Goal: Ask a question

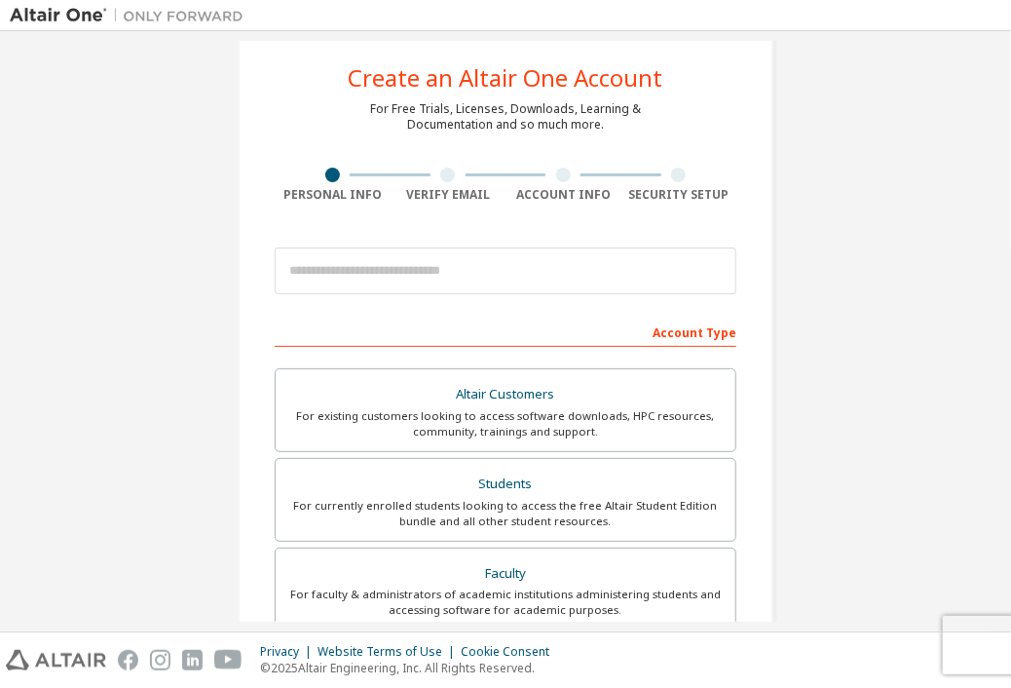
scroll to position [37, 0]
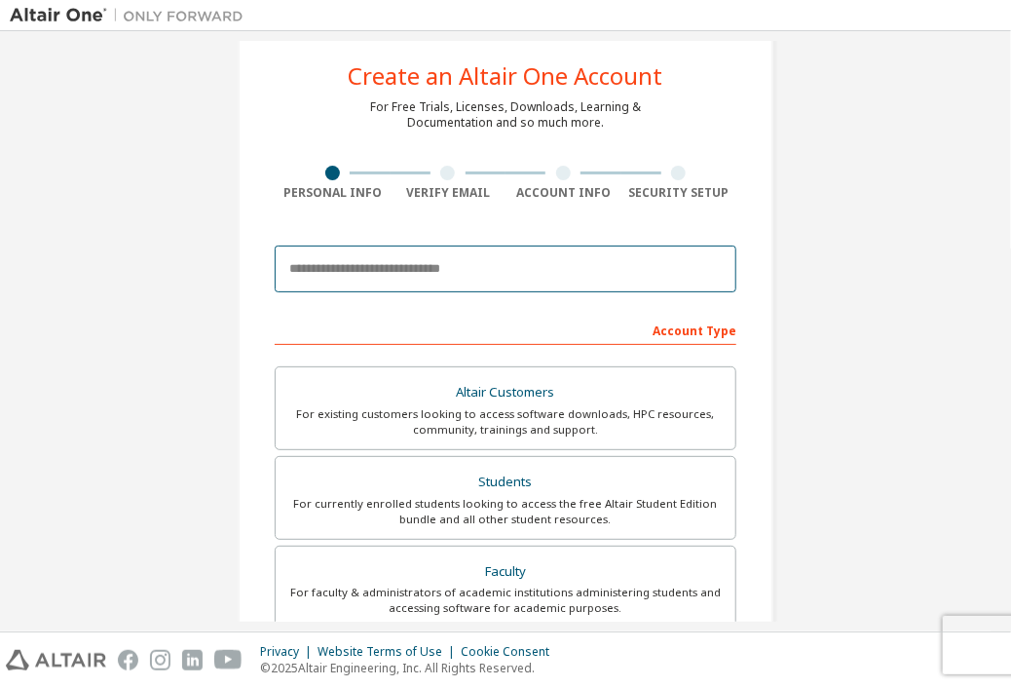
click at [354, 266] on input "email" at bounding box center [506, 269] width 462 height 47
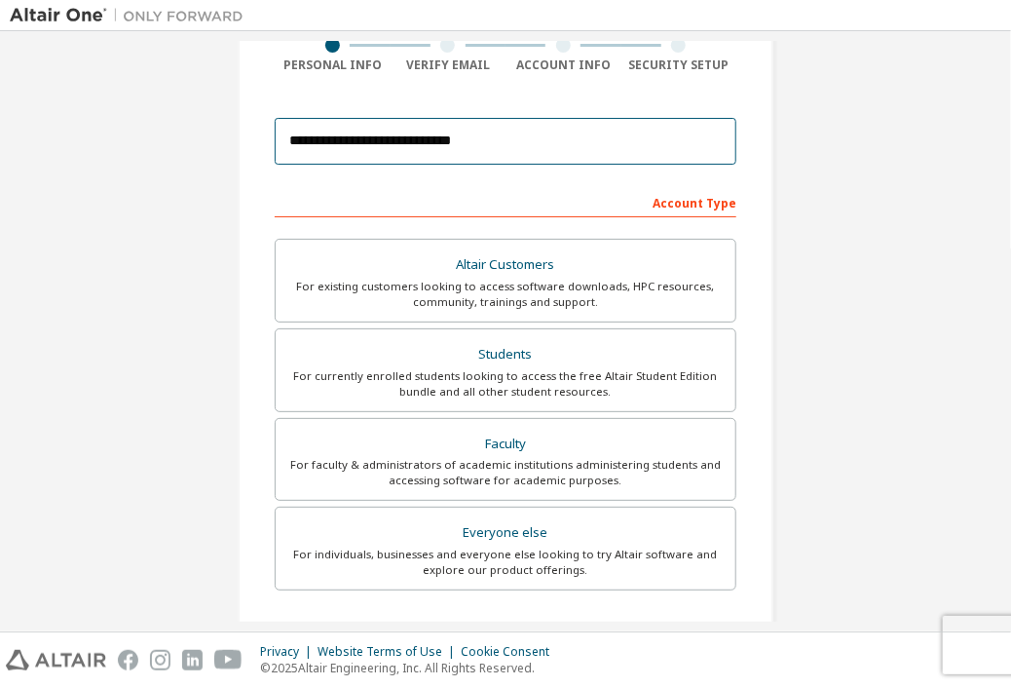
scroll to position [154, 0]
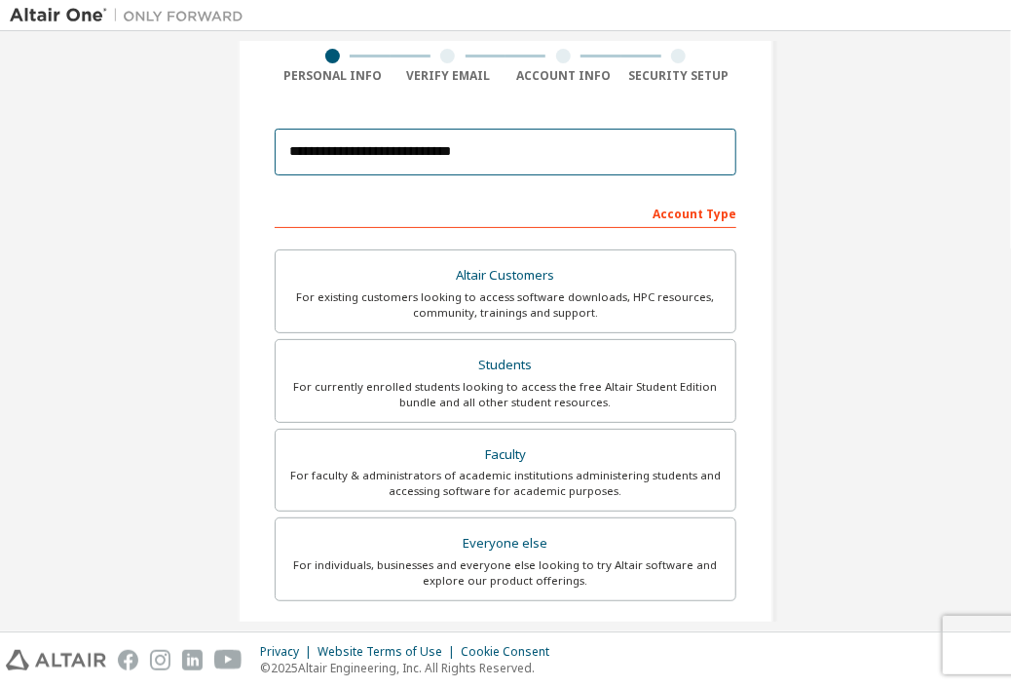
type input "**********"
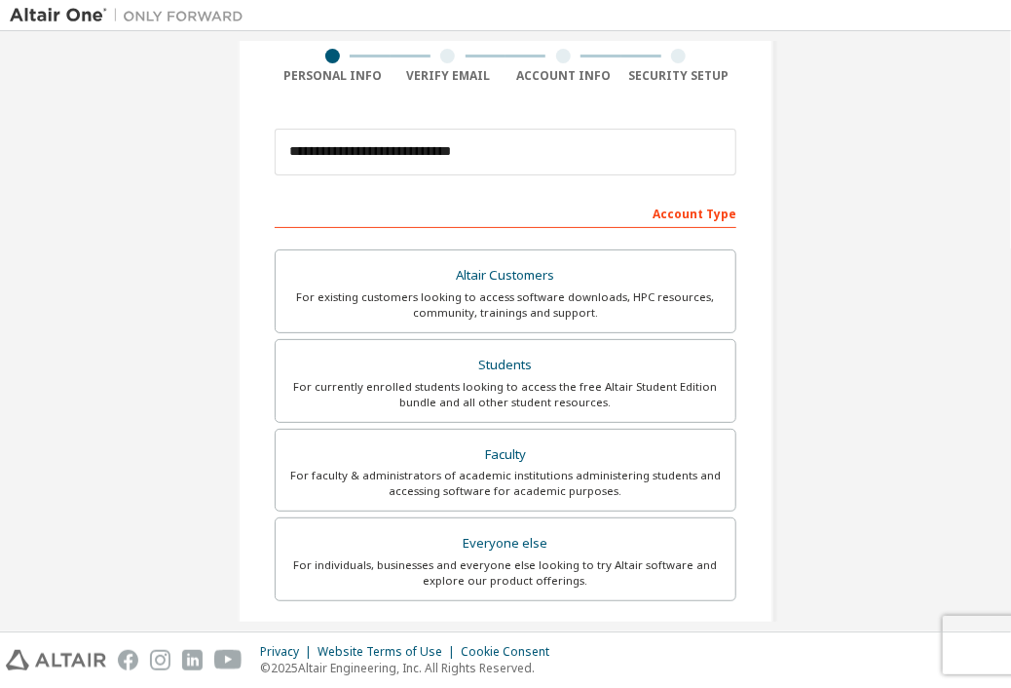
click at [690, 217] on div "Account Type" at bounding box center [506, 212] width 462 height 31
click at [562, 212] on div "Account Type" at bounding box center [506, 212] width 462 height 31
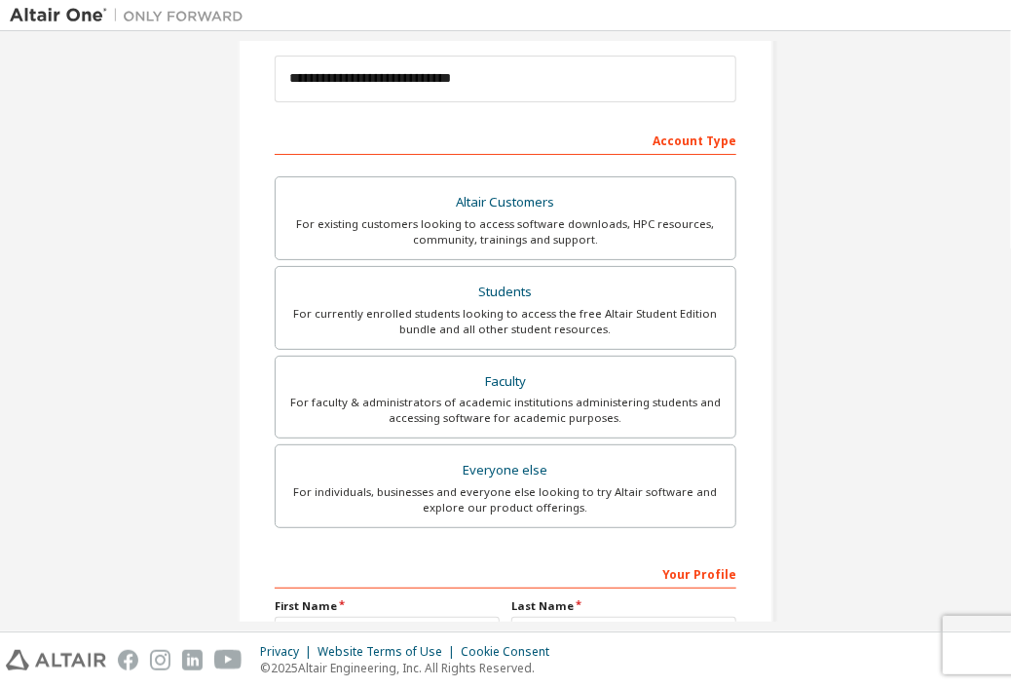
scroll to position [228, 0]
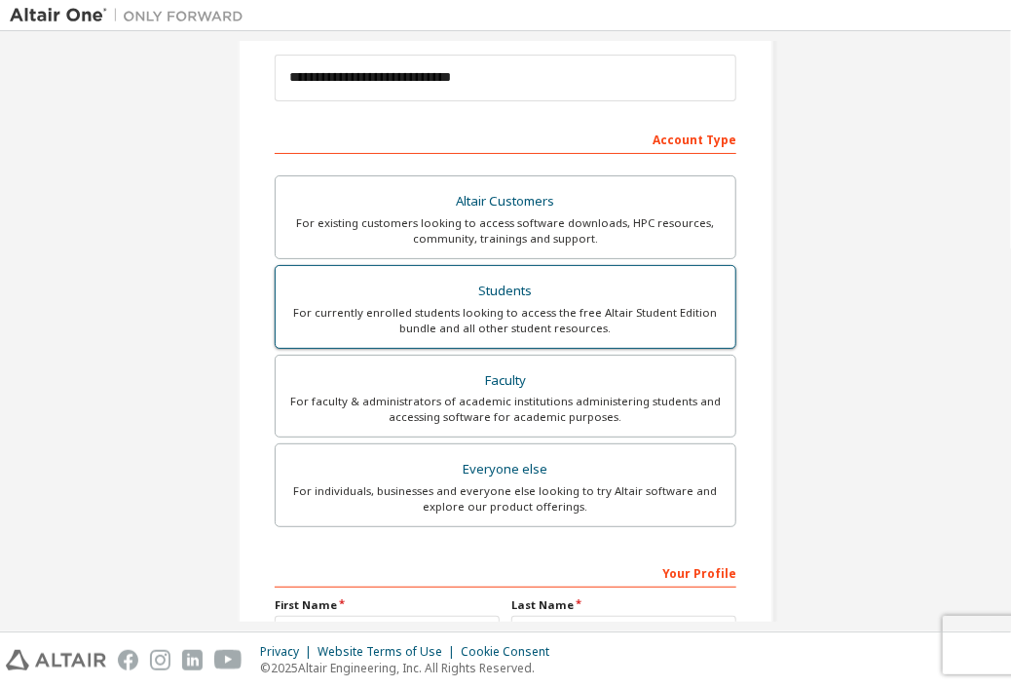
click at [538, 285] on div "Students" at bounding box center [505, 291] width 436 height 27
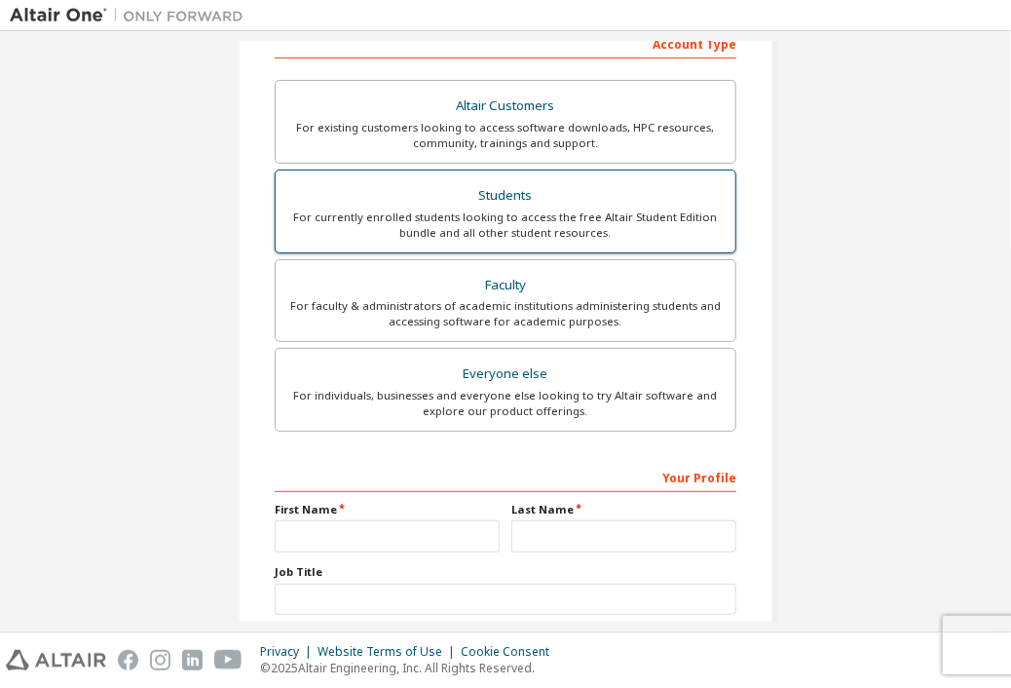
scroll to position [446, 0]
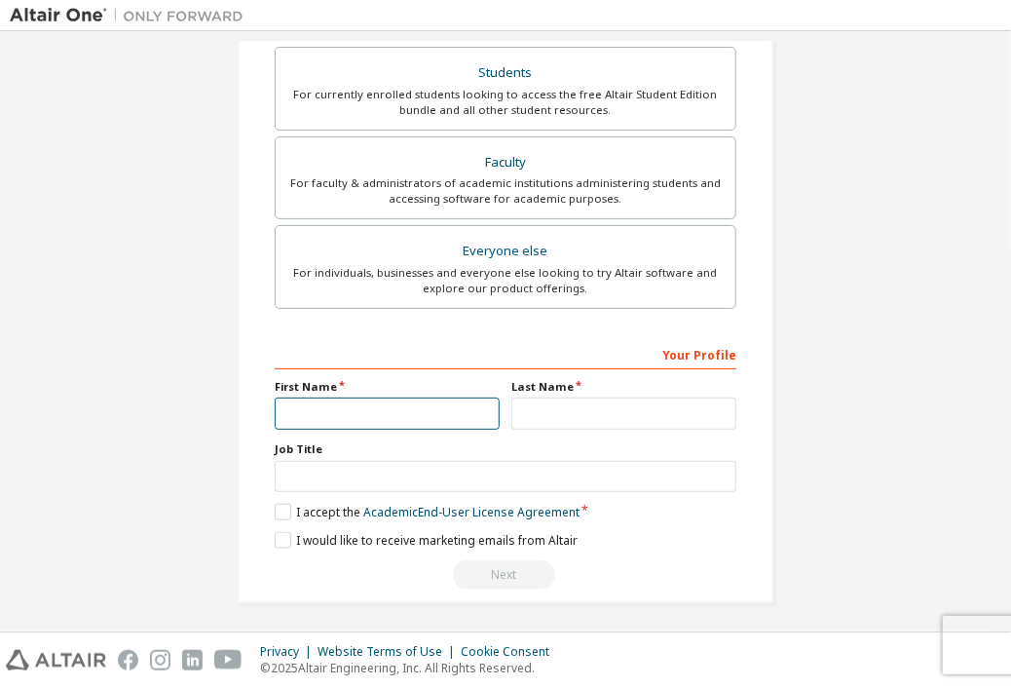
click at [410, 410] on input "text" at bounding box center [387, 413] width 225 height 32
type input "******"
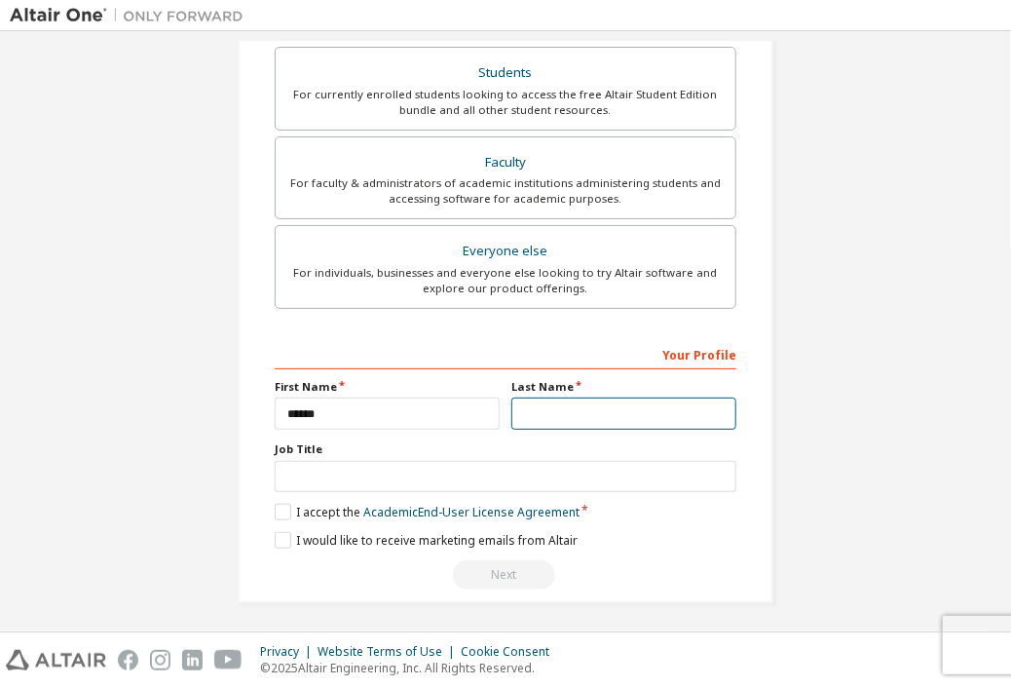
click at [570, 403] on input "text" at bounding box center [623, 413] width 225 height 32
type input "*****"
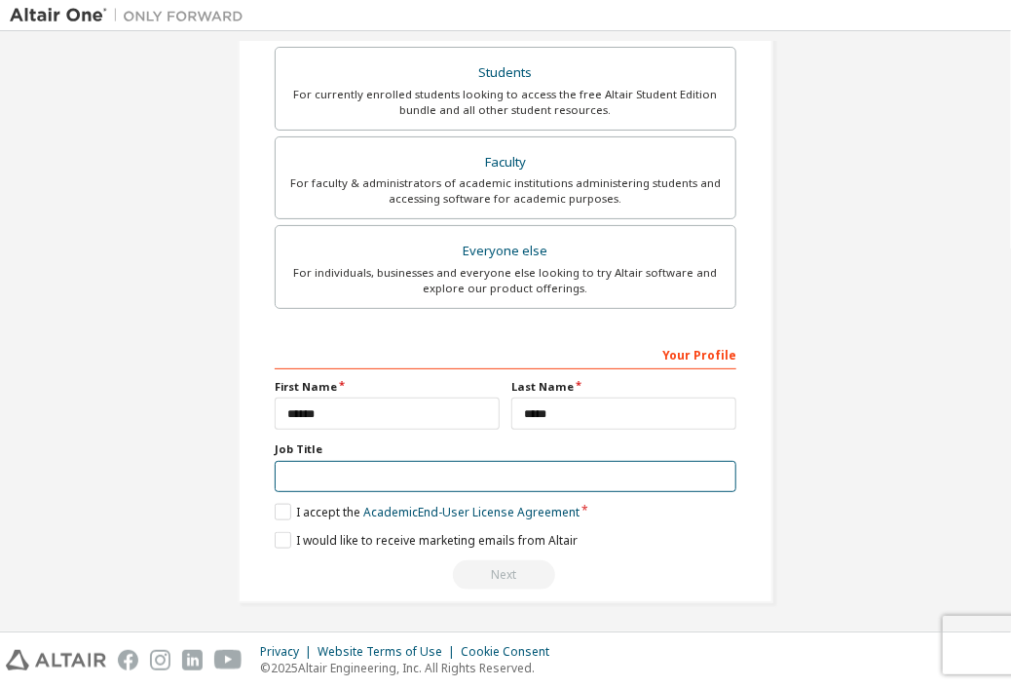
click at [435, 473] on input "text" at bounding box center [506, 477] width 462 height 32
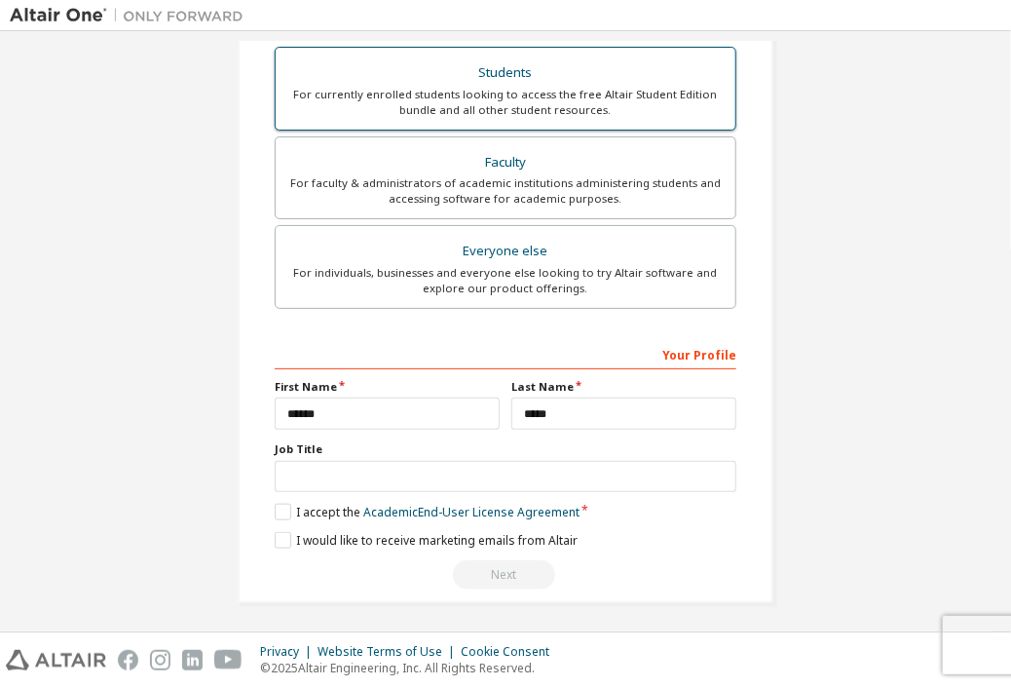
click at [419, 102] on div "For currently enrolled students looking to access the free Altair Student Editi…" at bounding box center [505, 102] width 436 height 31
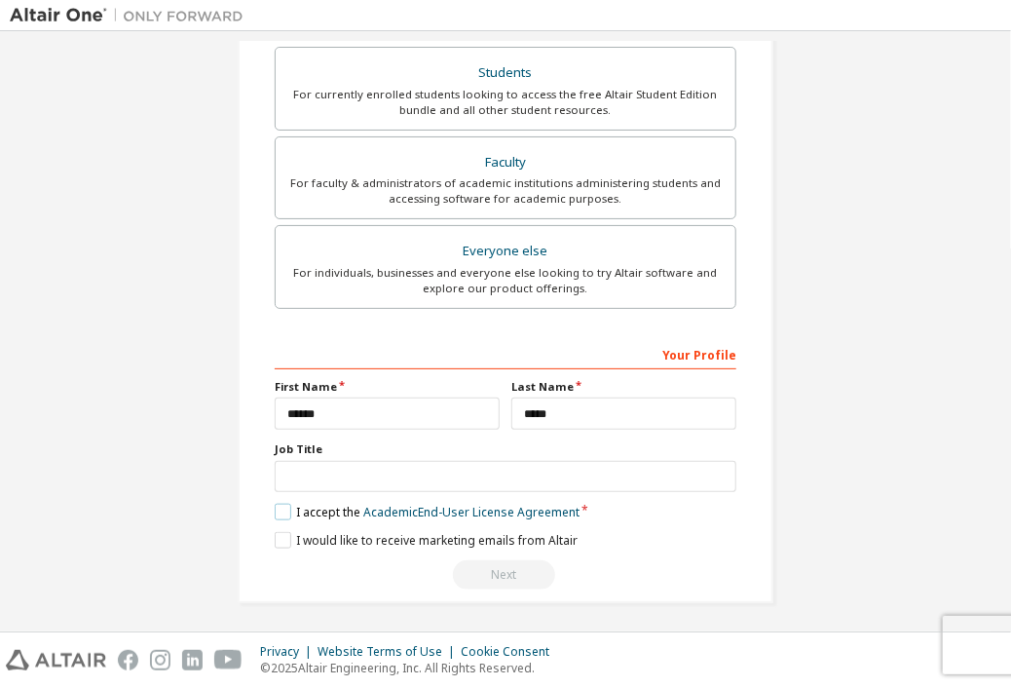
click at [277, 511] on label "I accept the Academic End-User License Agreement" at bounding box center [427, 512] width 305 height 17
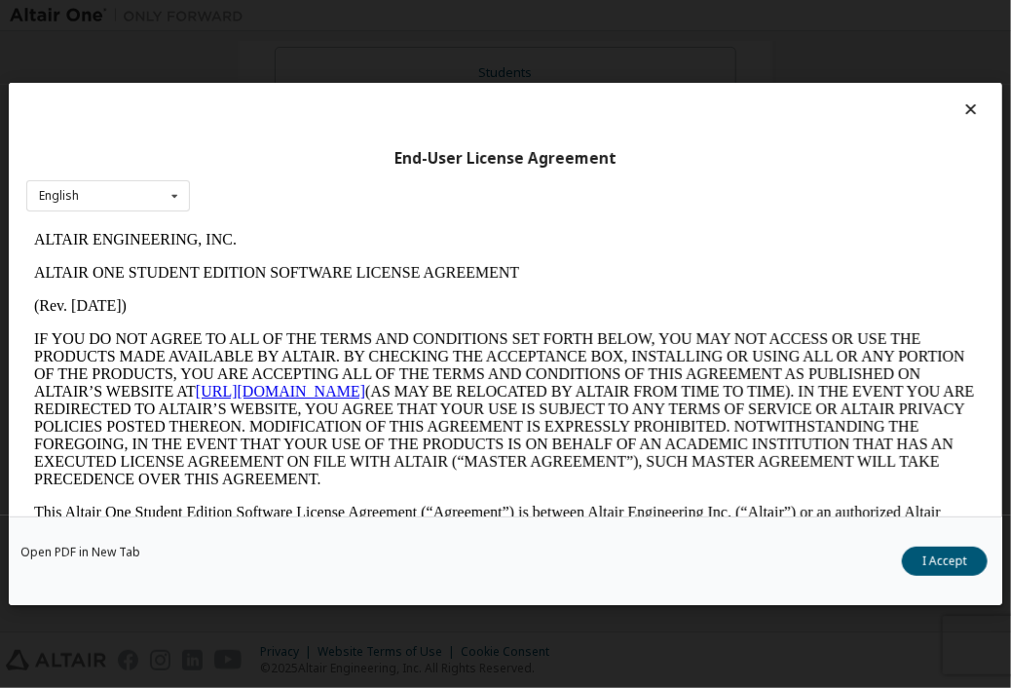
scroll to position [0, 0]
click at [934, 557] on button "I Accept" at bounding box center [945, 561] width 86 height 29
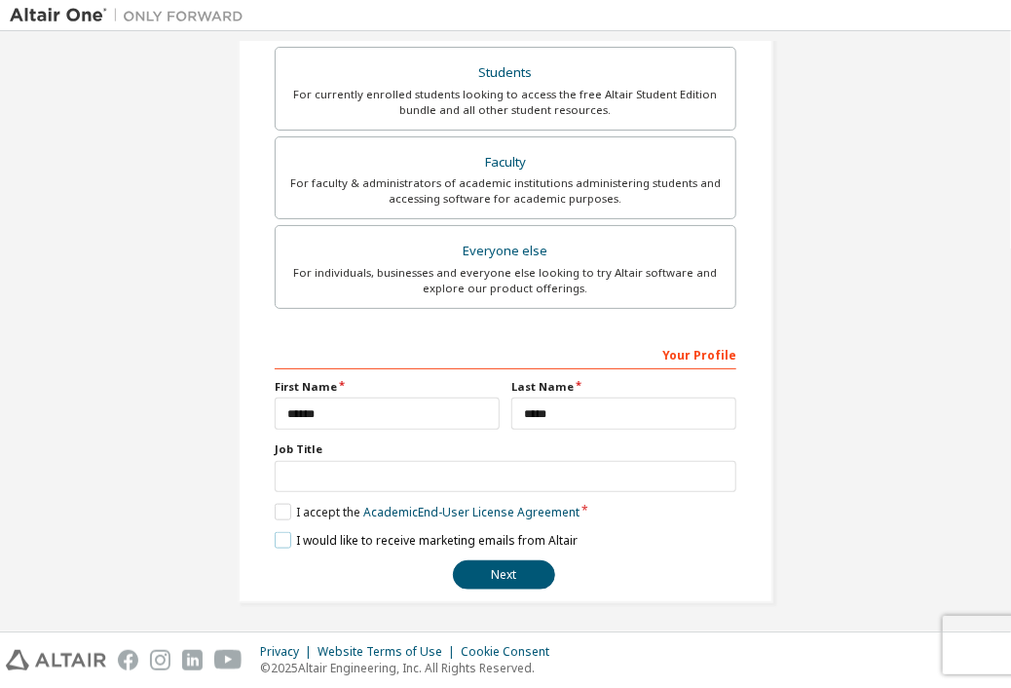
click at [275, 533] on label "I would like to receive marketing emails from Altair" at bounding box center [426, 540] width 303 height 17
click at [284, 533] on label "I would like to receive marketing emails from Altair" at bounding box center [426, 540] width 303 height 17
click at [476, 569] on button "Next" at bounding box center [504, 574] width 102 height 29
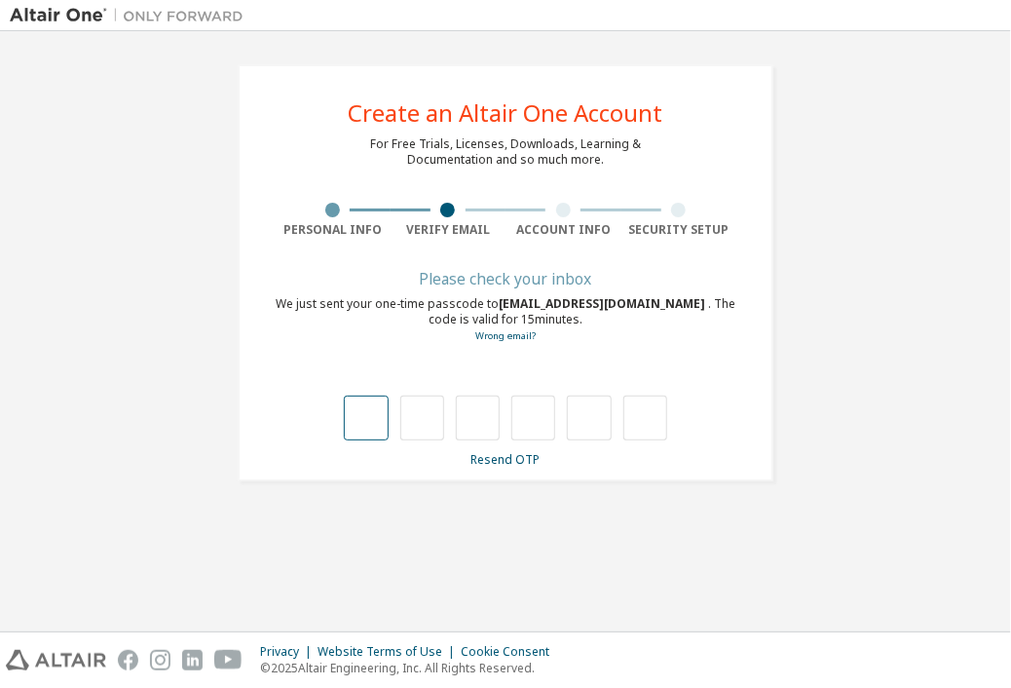
type input "*"
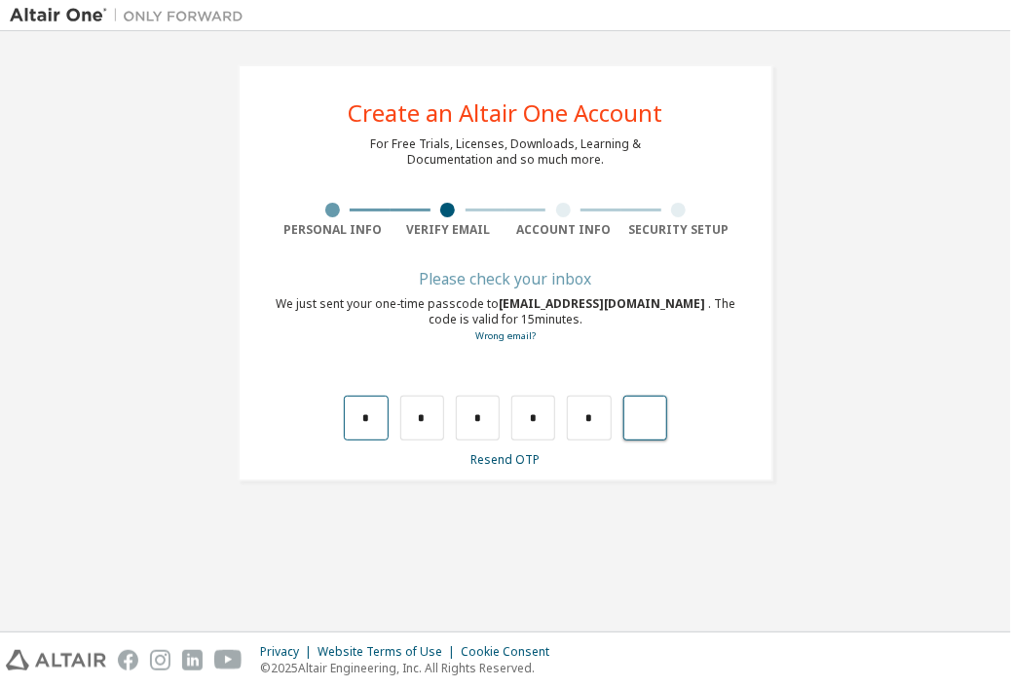
type input "*"
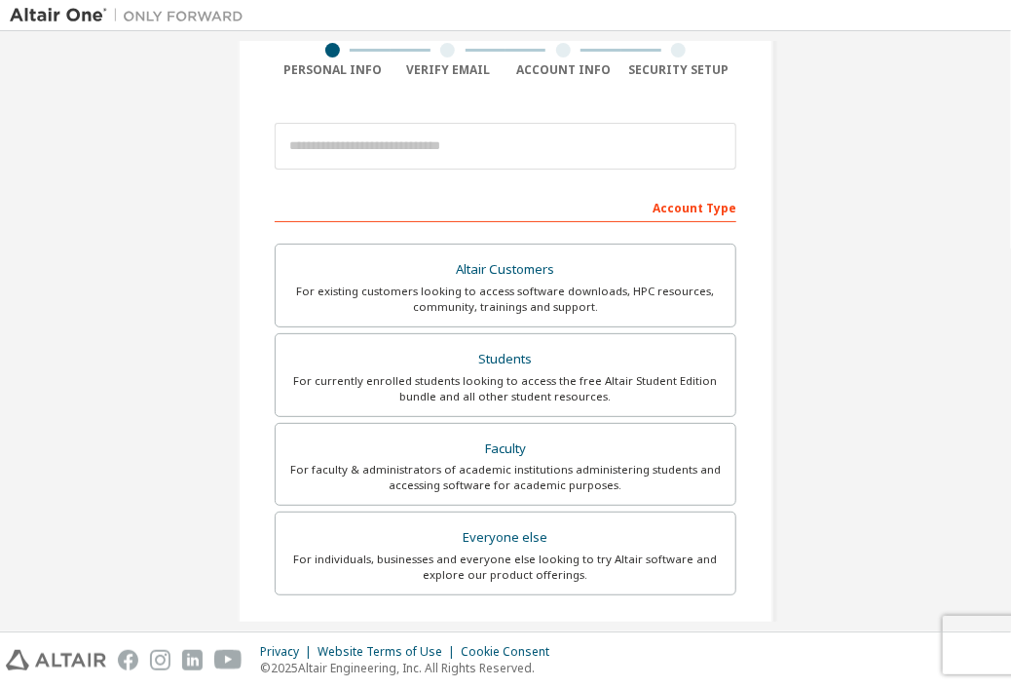
scroll to position [93, 0]
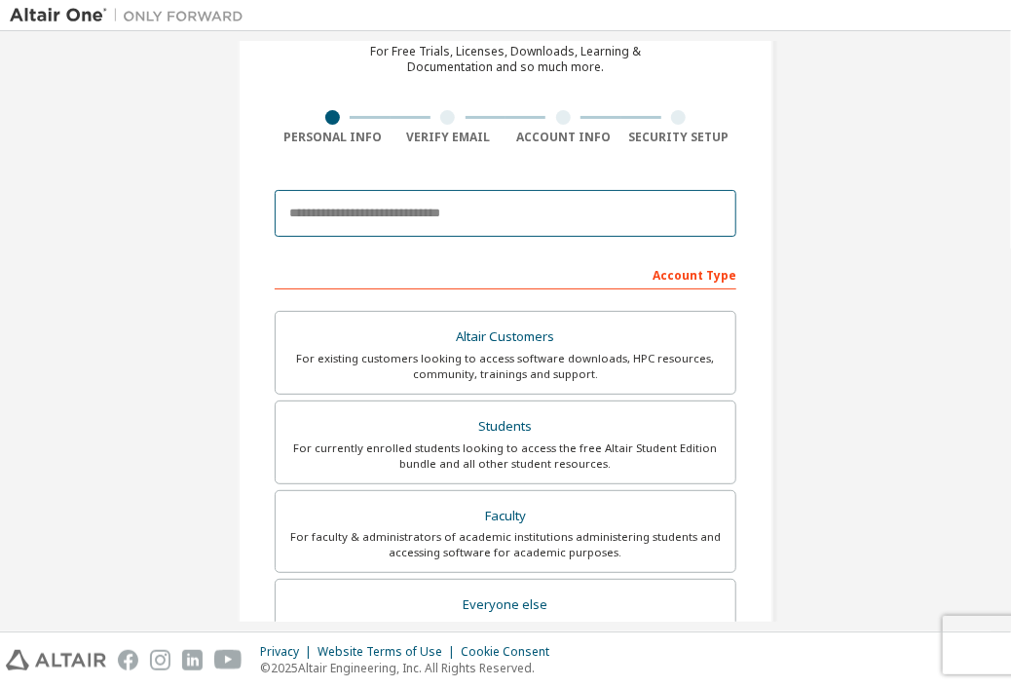
click at [359, 219] on input "email" at bounding box center [506, 213] width 462 height 47
type input "**********"
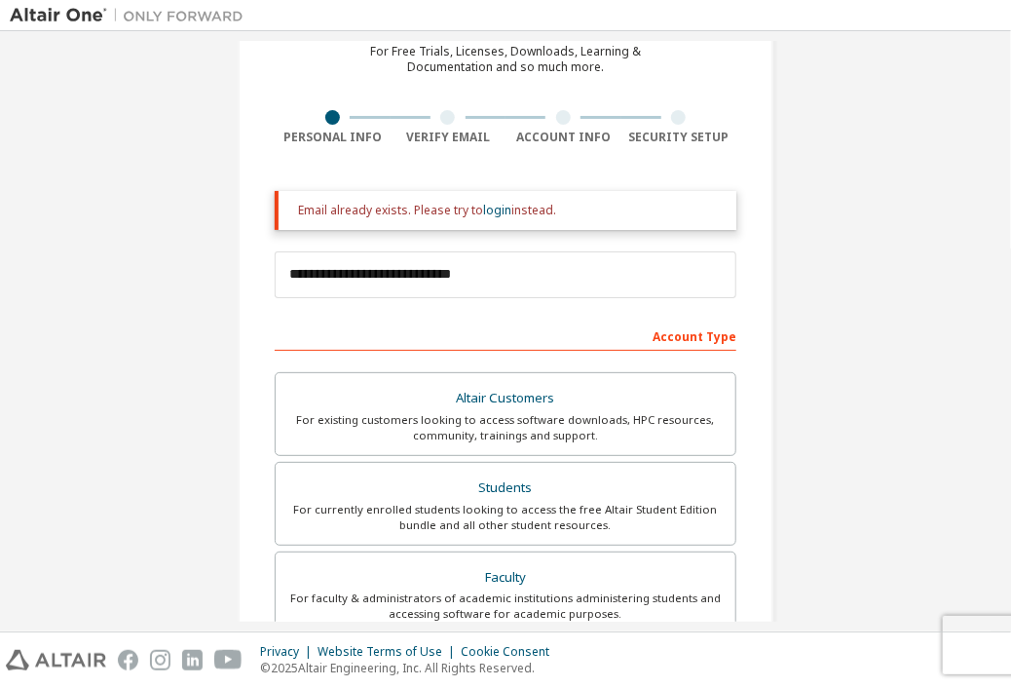
click at [205, 297] on div "**********" at bounding box center [506, 495] width 992 height 1094
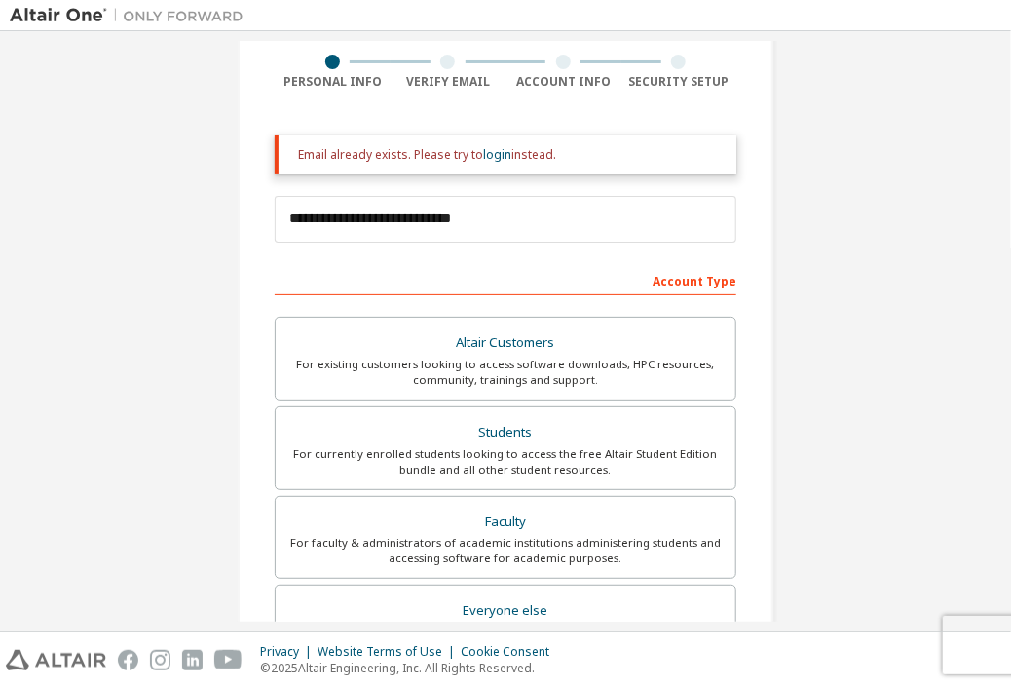
scroll to position [0, 0]
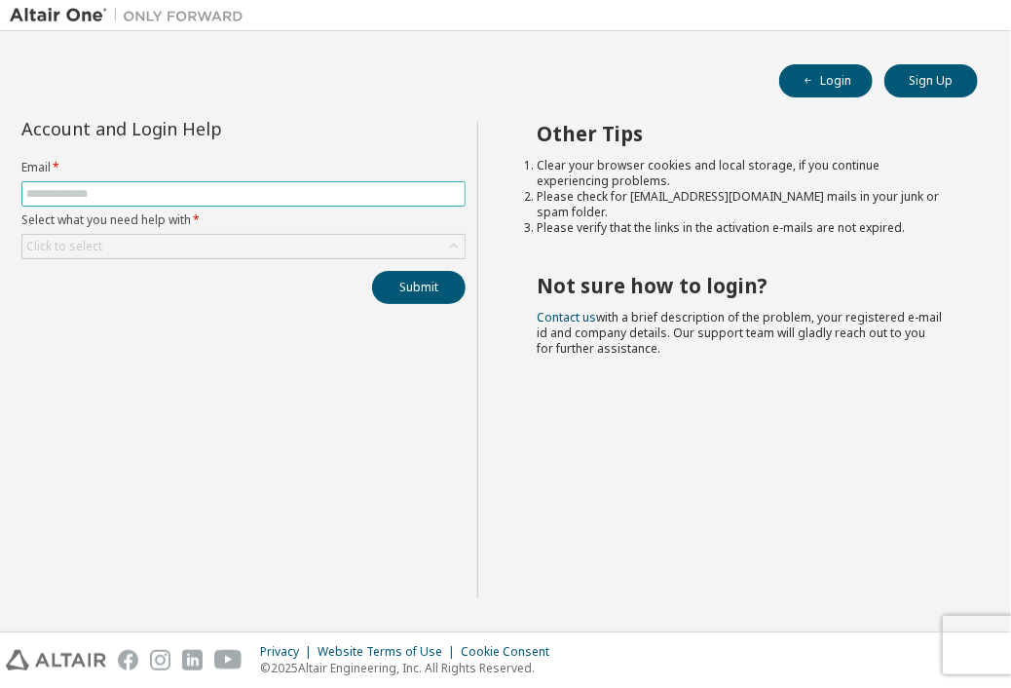
click at [96, 186] on input "text" at bounding box center [243, 194] width 435 height 16
type input "**********"
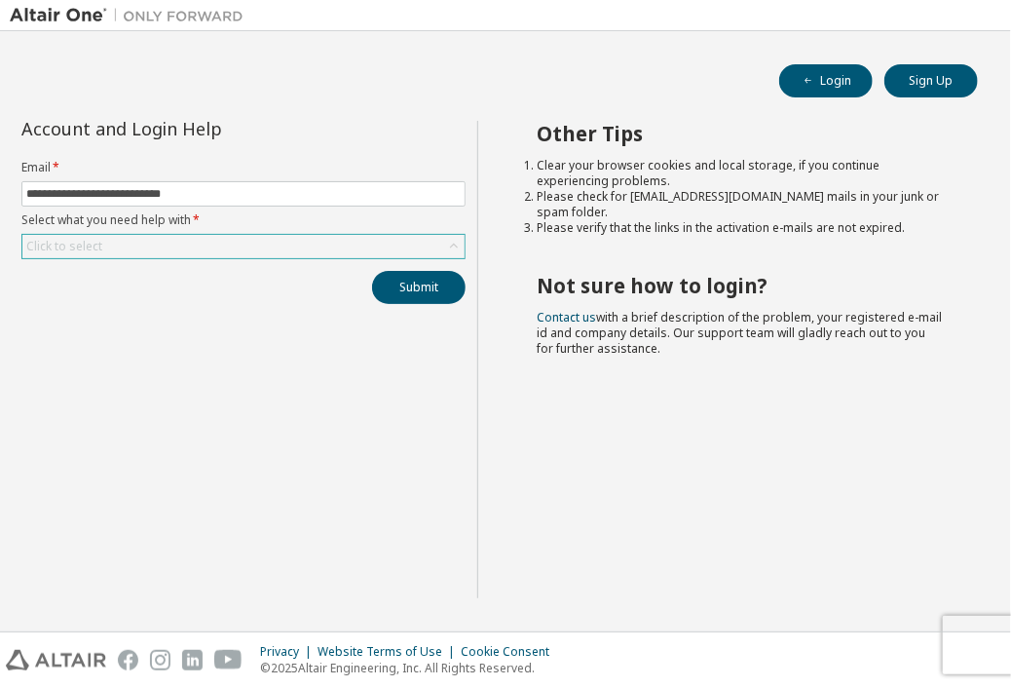
click at [121, 239] on div "Click to select" at bounding box center [243, 246] width 442 height 23
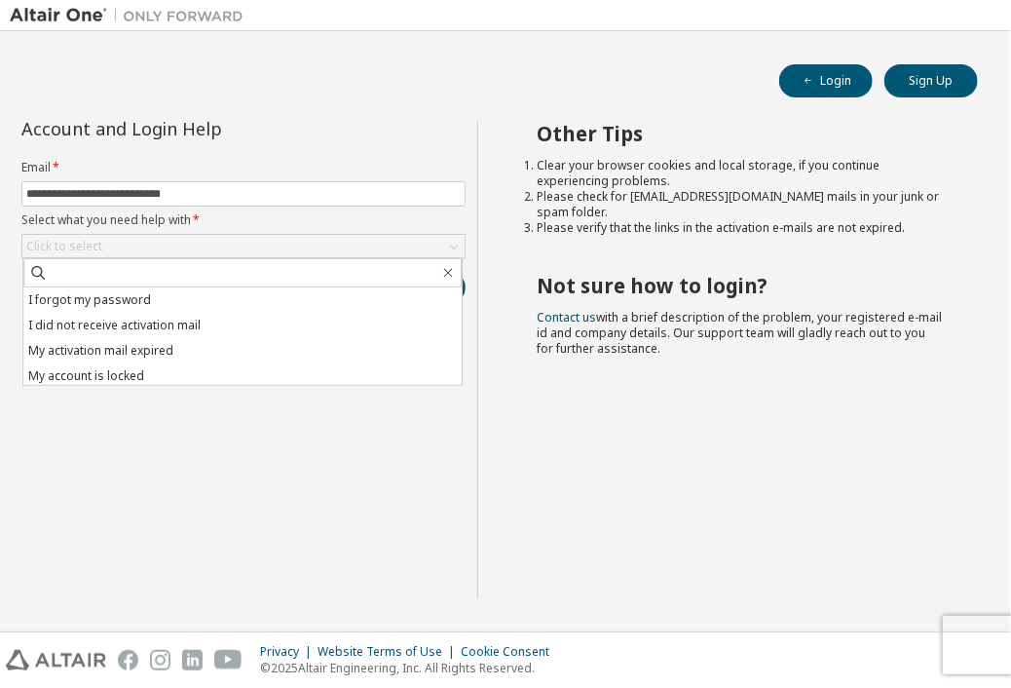
click at [376, 445] on div "**********" at bounding box center [244, 359] width 468 height 477
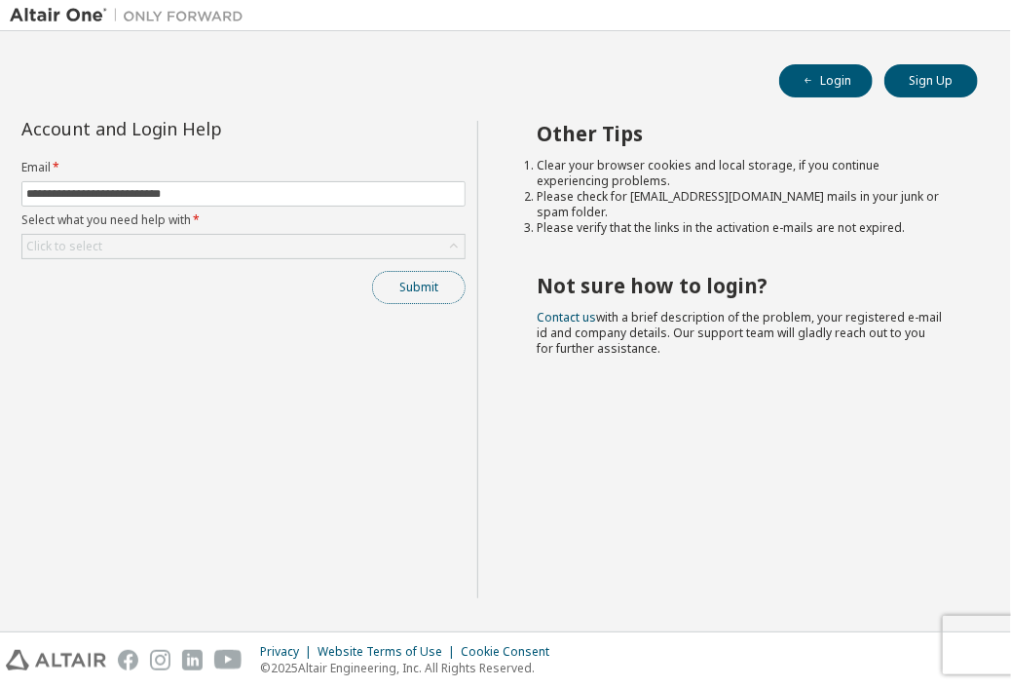
click at [425, 271] on button "Submit" at bounding box center [419, 287] width 94 height 33
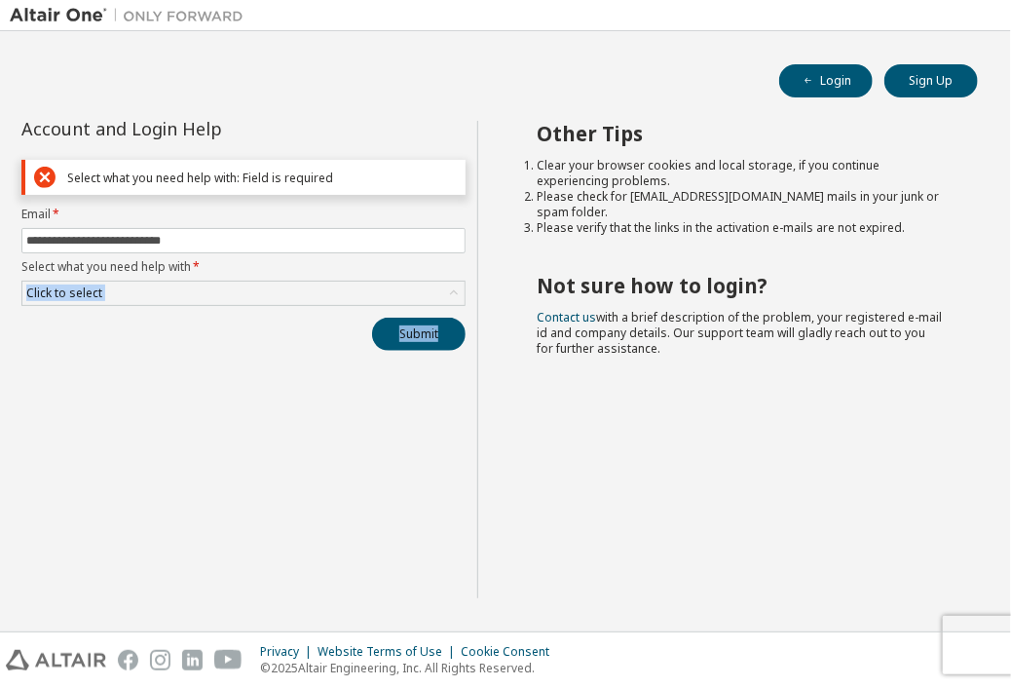
drag, startPoint x: 425, startPoint y: 269, endPoint x: 272, endPoint y: 363, distance: 179.8
click at [272, 363] on div "**********" at bounding box center [244, 359] width 468 height 477
click at [243, 302] on div "Click to select" at bounding box center [243, 293] width 442 height 23
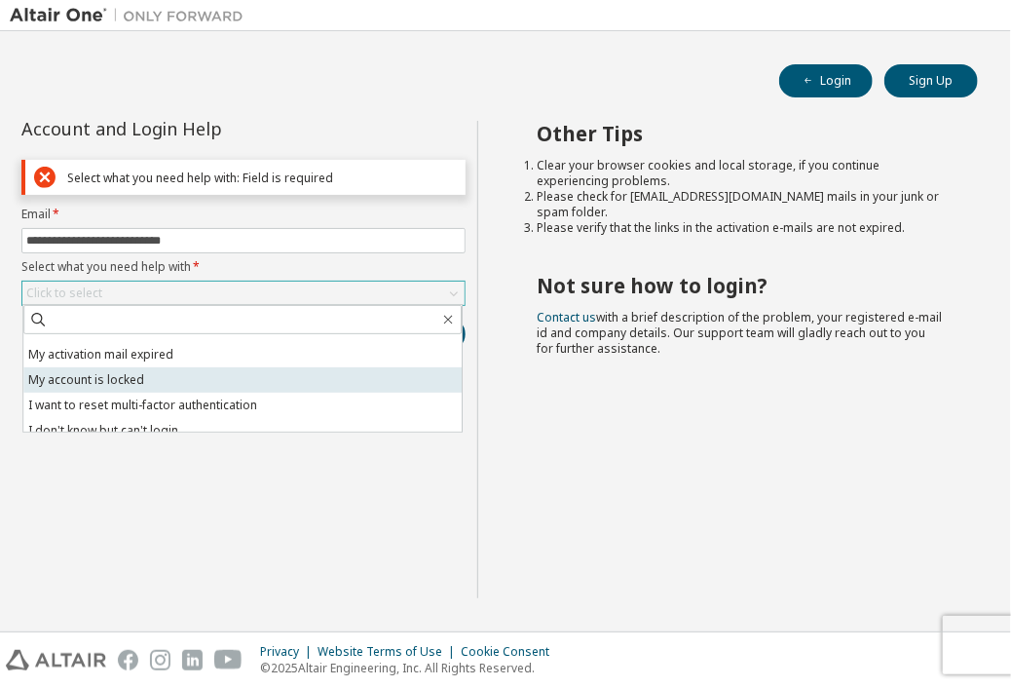
scroll to position [55, 0]
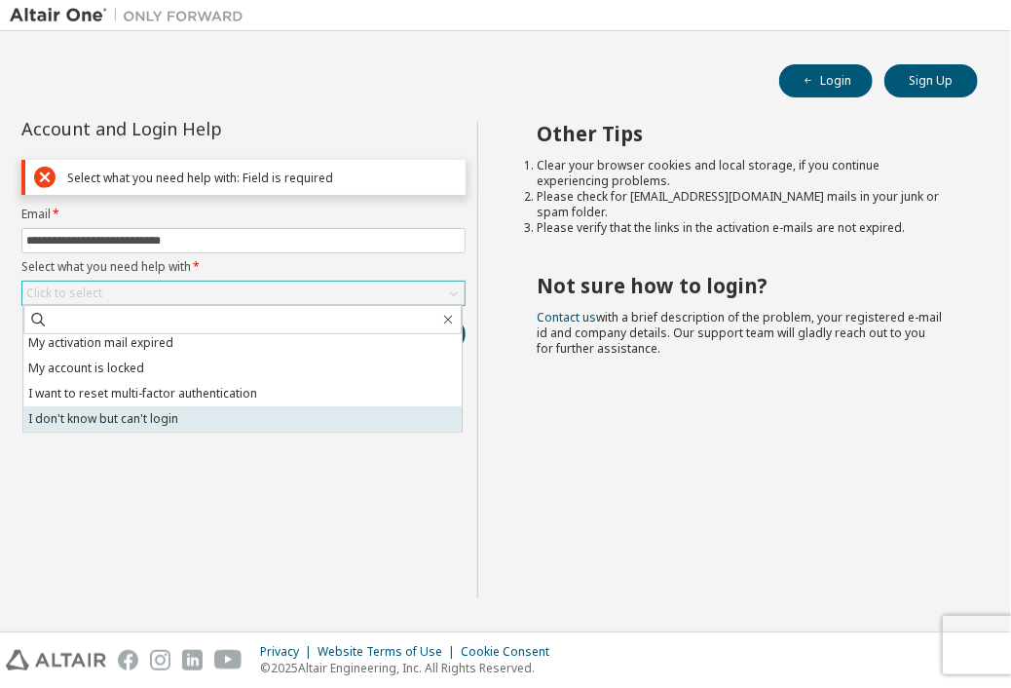
click at [151, 418] on li "I don't know but can't login" at bounding box center [242, 418] width 438 height 25
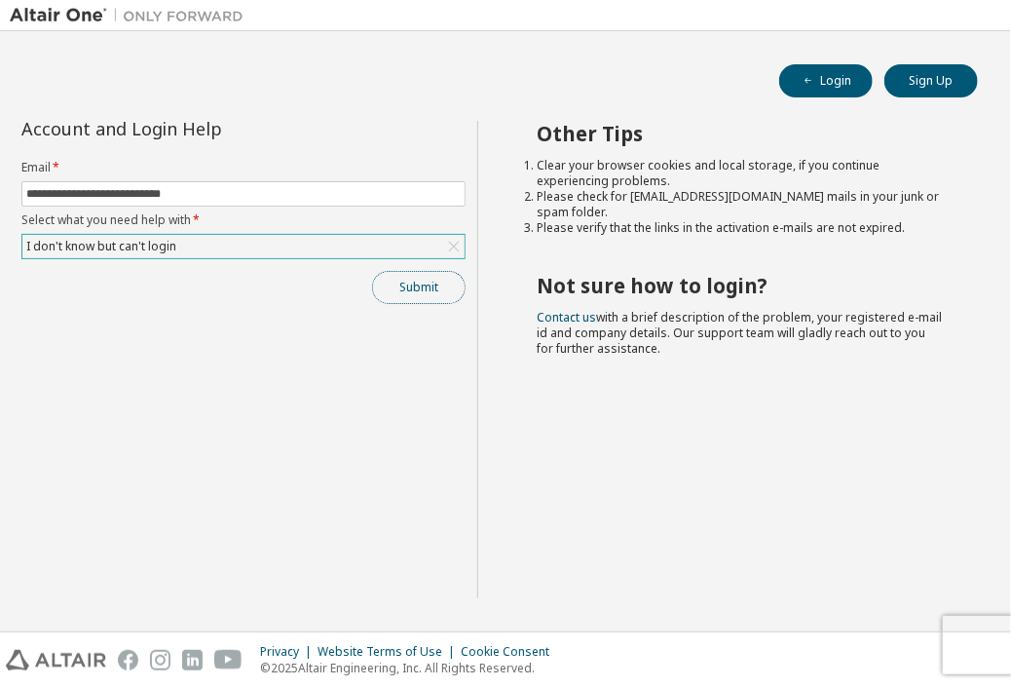
click at [405, 281] on button "Submit" at bounding box center [419, 287] width 94 height 33
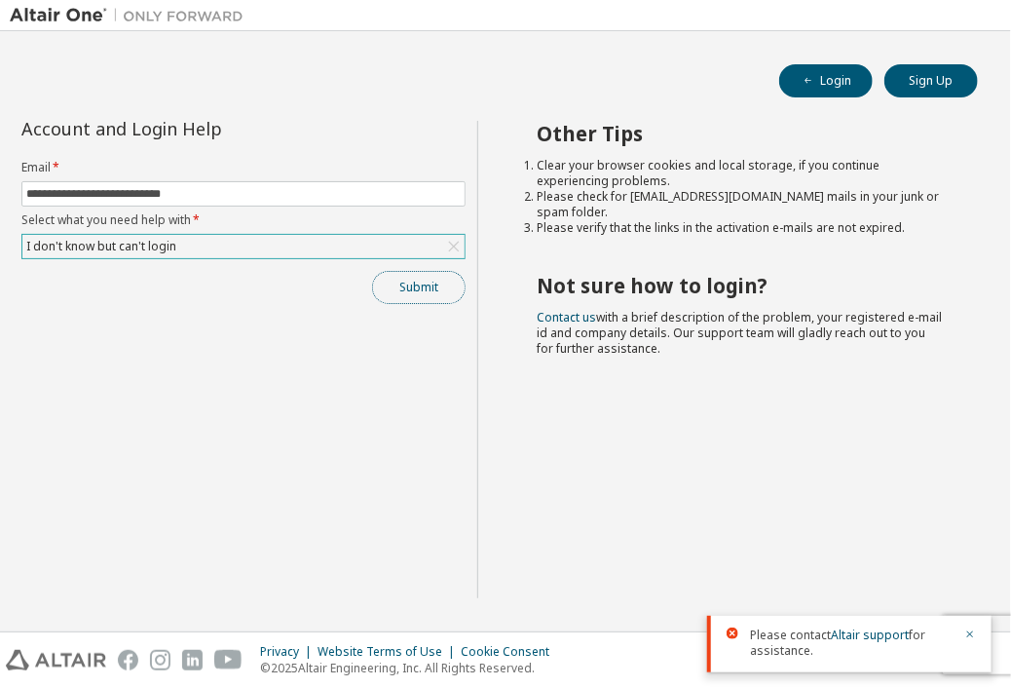
click at [414, 293] on button "Submit" at bounding box center [419, 287] width 94 height 33
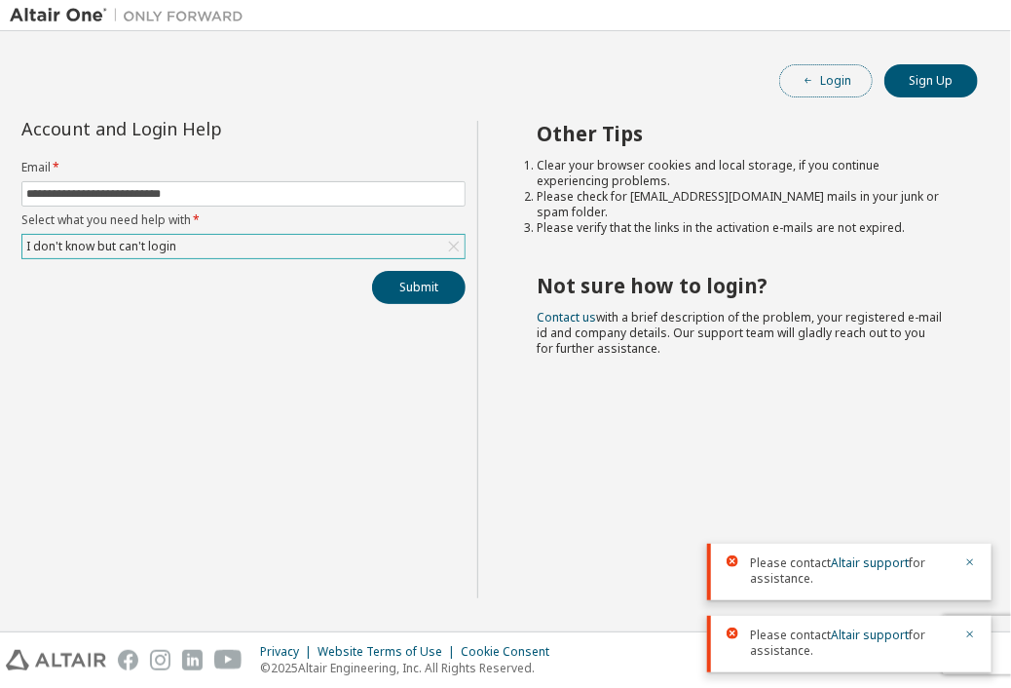
click at [814, 81] on span "button" at bounding box center [809, 81] width 16 height 16
